Goal: Task Accomplishment & Management: Complete application form

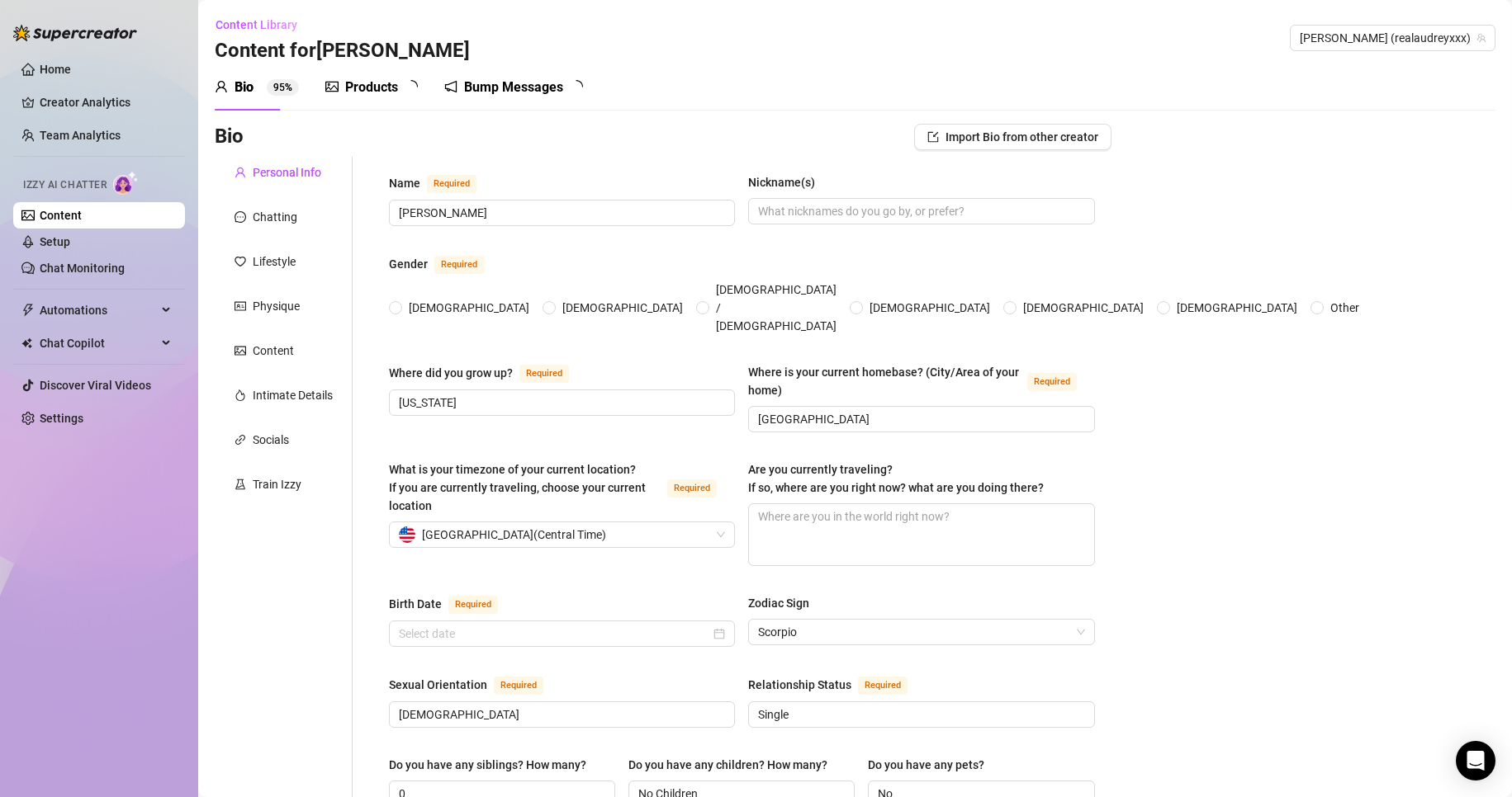
radio input "true"
type input "[DATE]"
radio input "true"
type input "[DATE]"
click at [71, 86] on ul "Home Creator Analytics Team Analytics Izzy AI Chatter Content Setup Chat Monito…" at bounding box center [99, 243] width 172 height 388
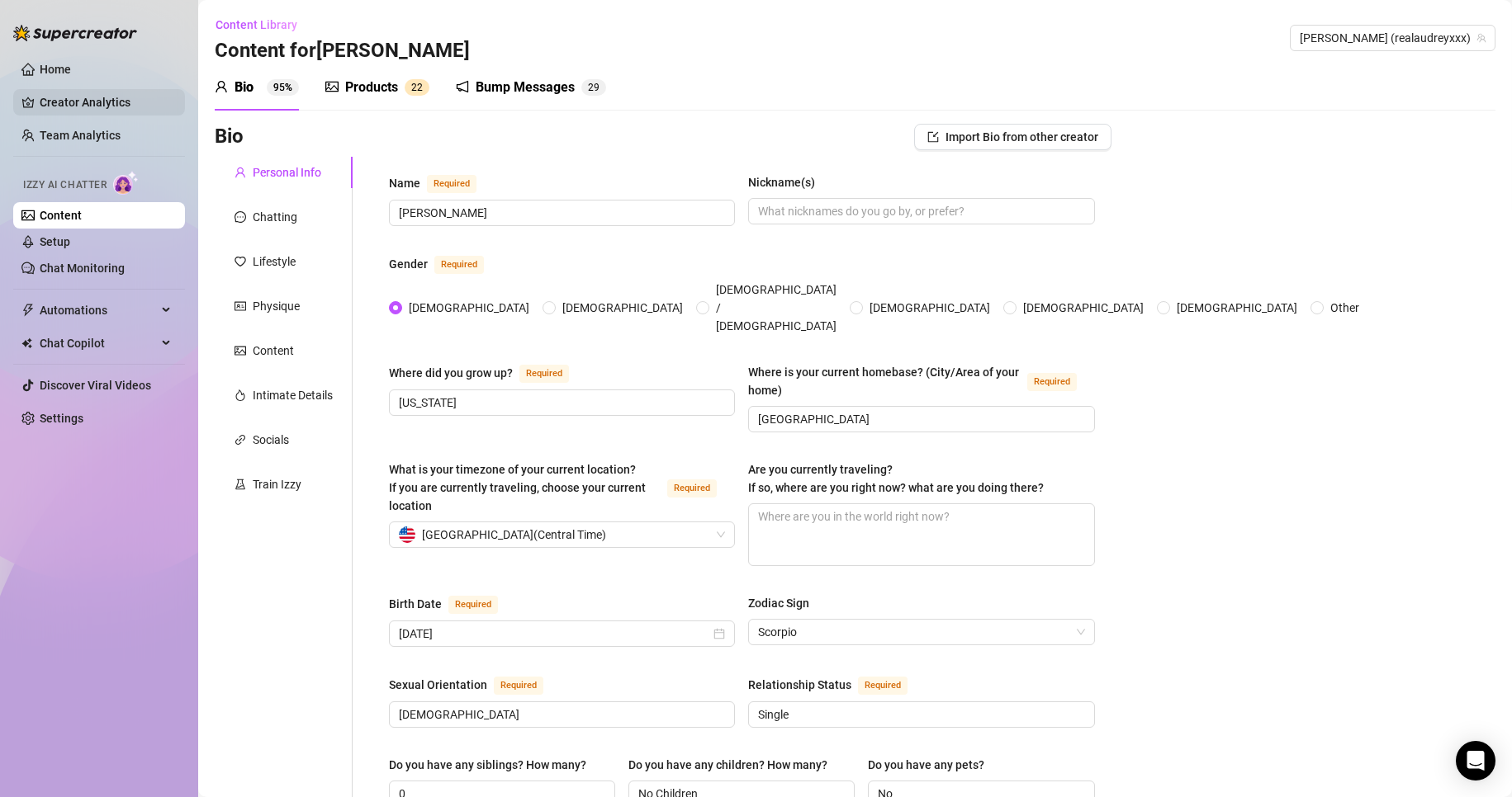
click at [72, 100] on link "Creator Analytics" at bounding box center [105, 102] width 132 height 26
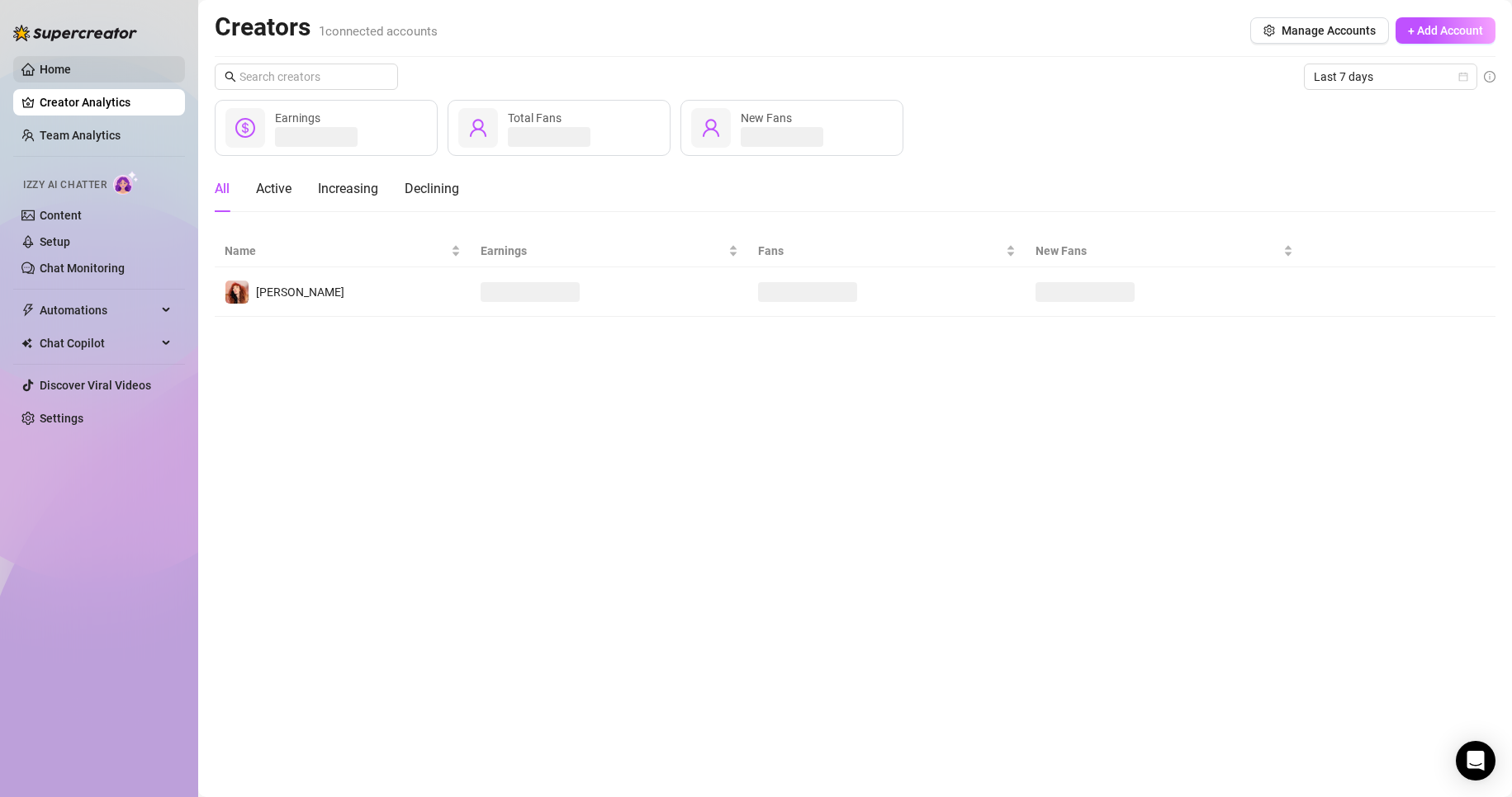
click at [53, 63] on link "Home" at bounding box center [55, 69] width 32 height 13
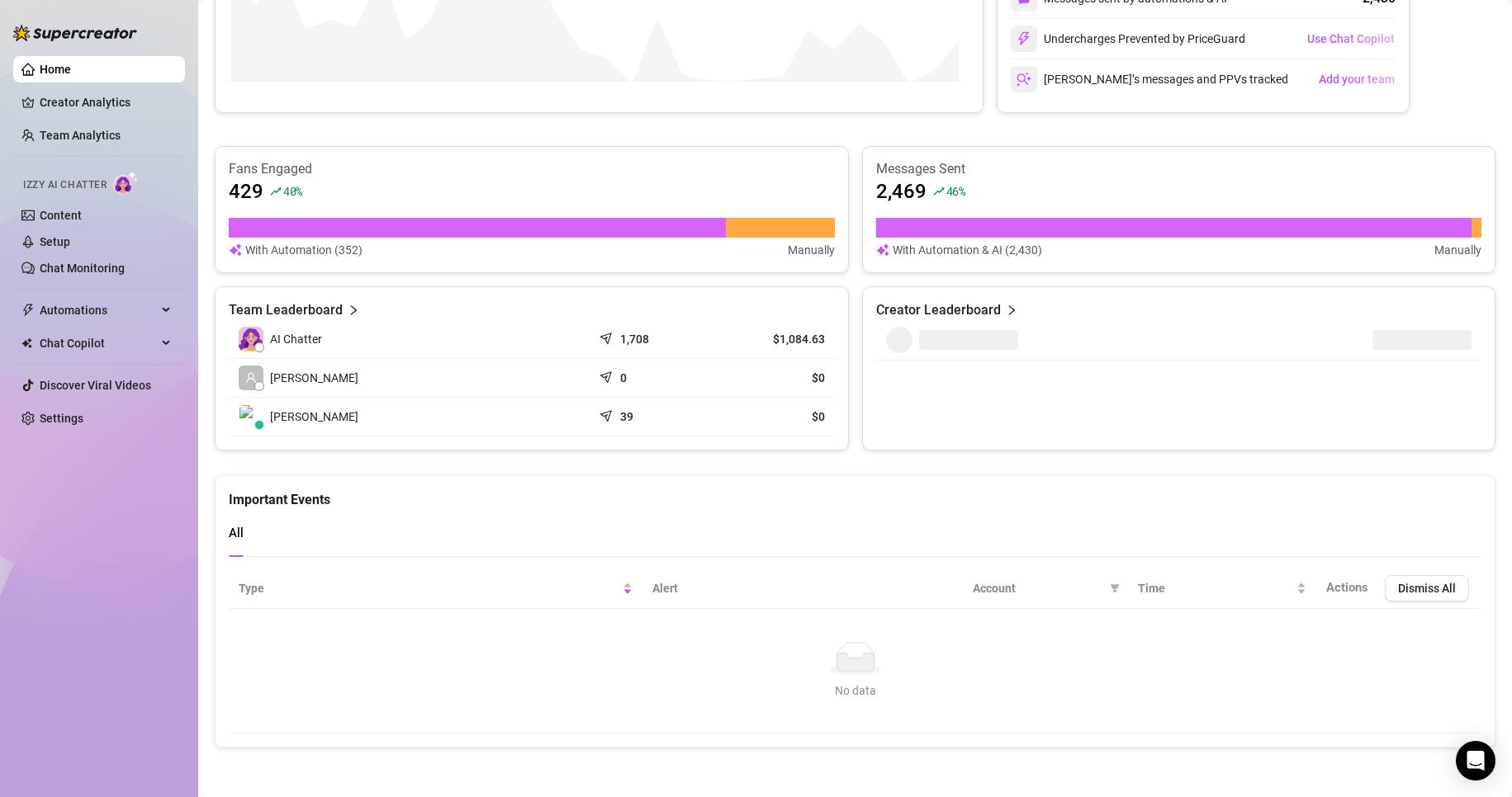
scroll to position [388, 0]
